Goal: Check status: Check status

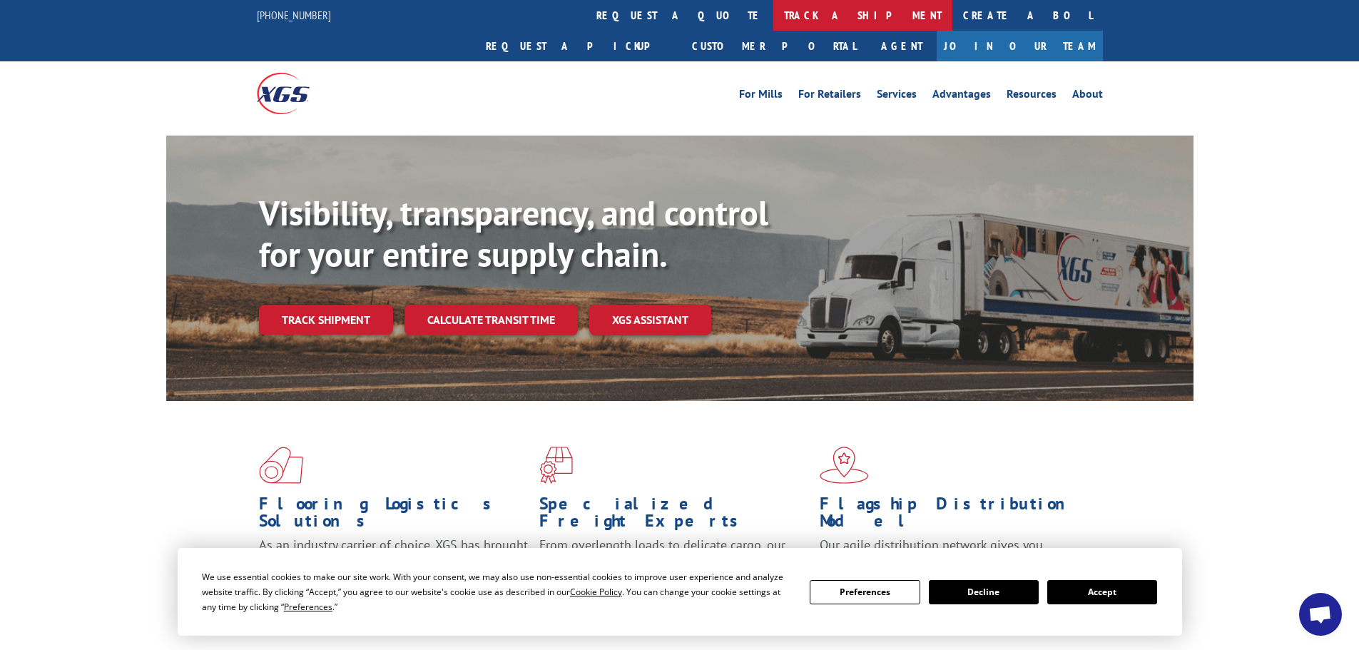
click at [773, 17] on link "track a shipment" at bounding box center [862, 15] width 179 height 31
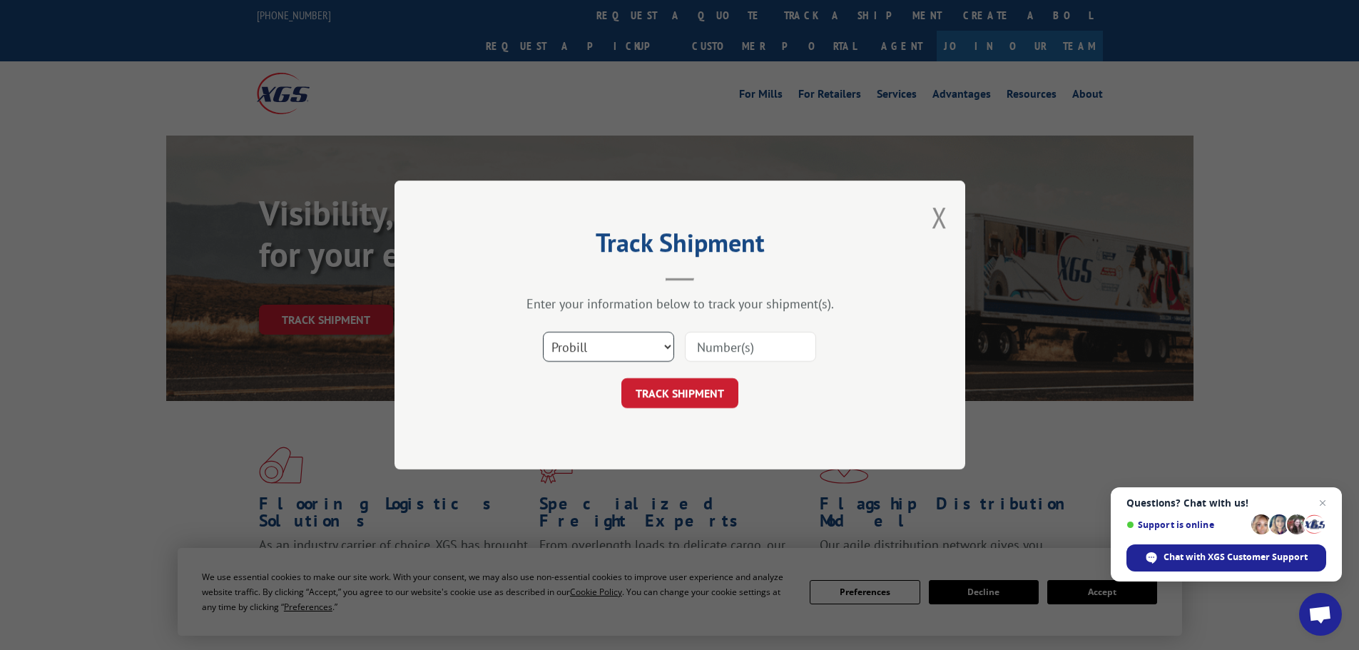
click at [670, 351] on select "Select category... Probill BOL PO" at bounding box center [608, 347] width 131 height 30
select select "bol"
click at [543, 332] on select "Select category... Probill BOL PO" at bounding box center [608, 347] width 131 height 30
click at [770, 344] on input at bounding box center [750, 347] width 131 height 30
paste input "6869556"
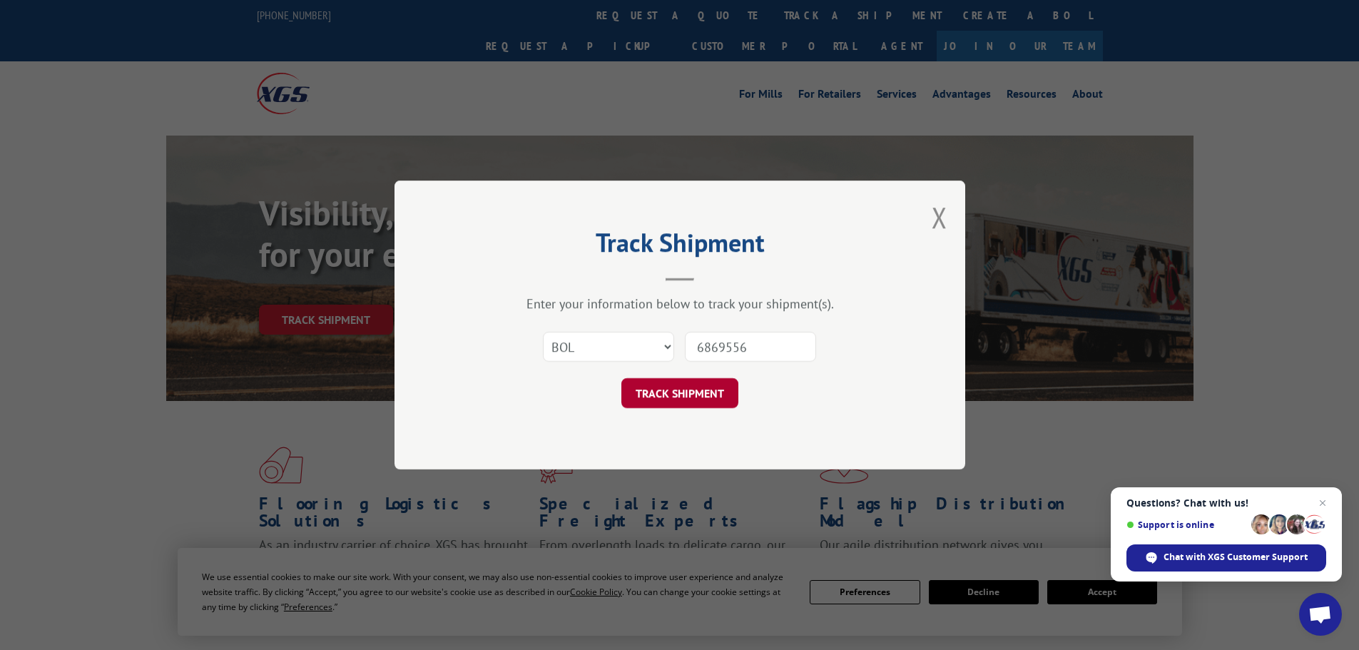
type input "6869556"
click at [697, 393] on button "TRACK SHIPMENT" at bounding box center [679, 393] width 117 height 30
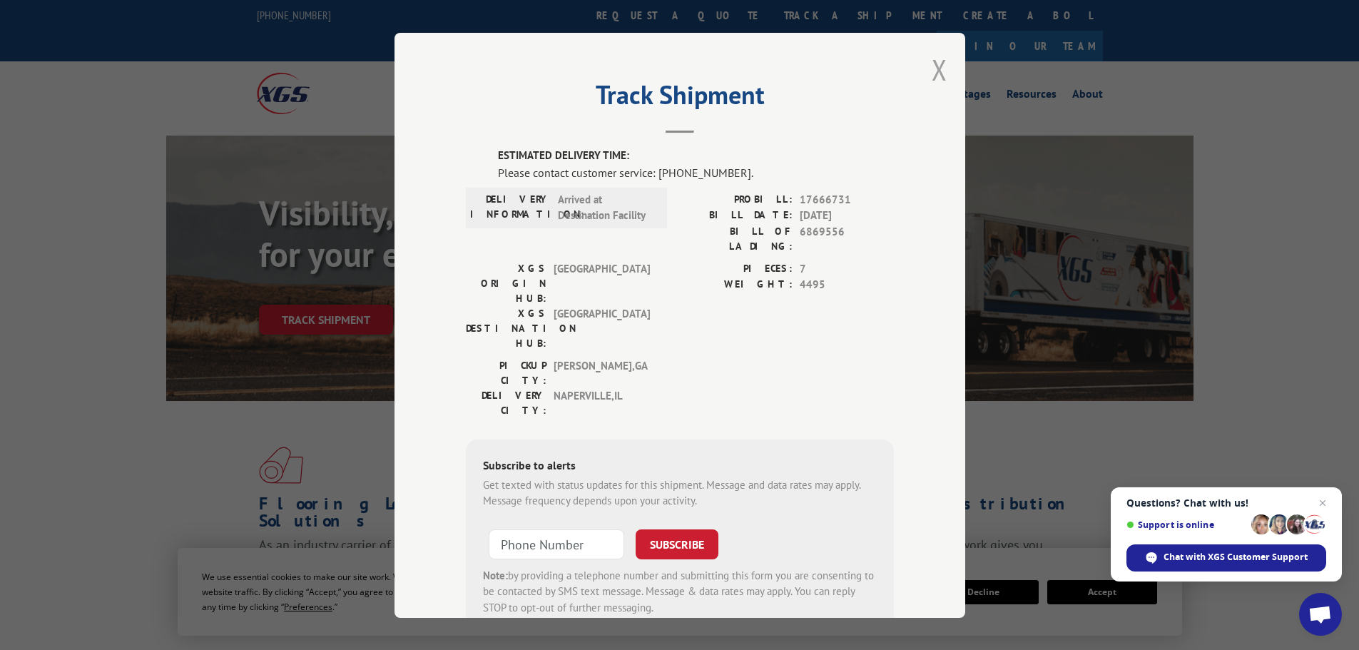
click at [934, 68] on button "Close modal" at bounding box center [940, 70] width 16 height 38
